Goal: Task Accomplishment & Management: Manage account settings

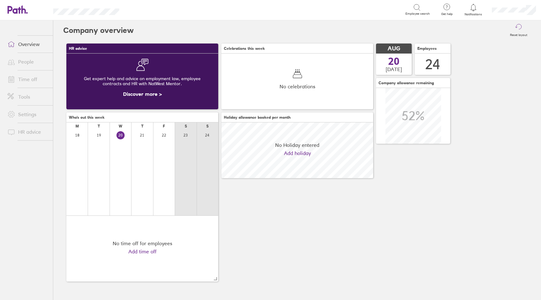
scroll to position [56, 152]
click at [21, 82] on link "Time off" at bounding box center [28, 79] width 50 height 13
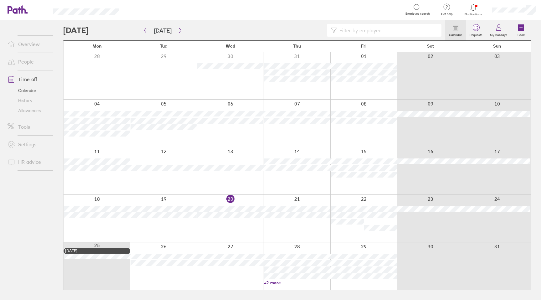
click at [275, 284] on link "+2 more" at bounding box center [297, 283] width 66 height 6
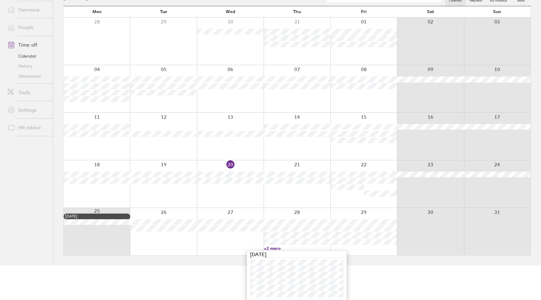
scroll to position [35, 0]
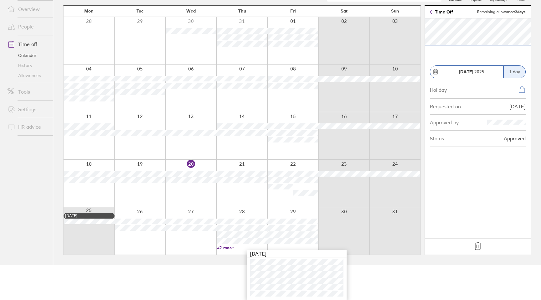
click at [219, 265] on html "Search Employee search Get help FAQs Contact us Notifications My profile Sign o…" at bounding box center [270, 115] width 541 height 300
